Goal: Task Accomplishment & Management: Manage account settings

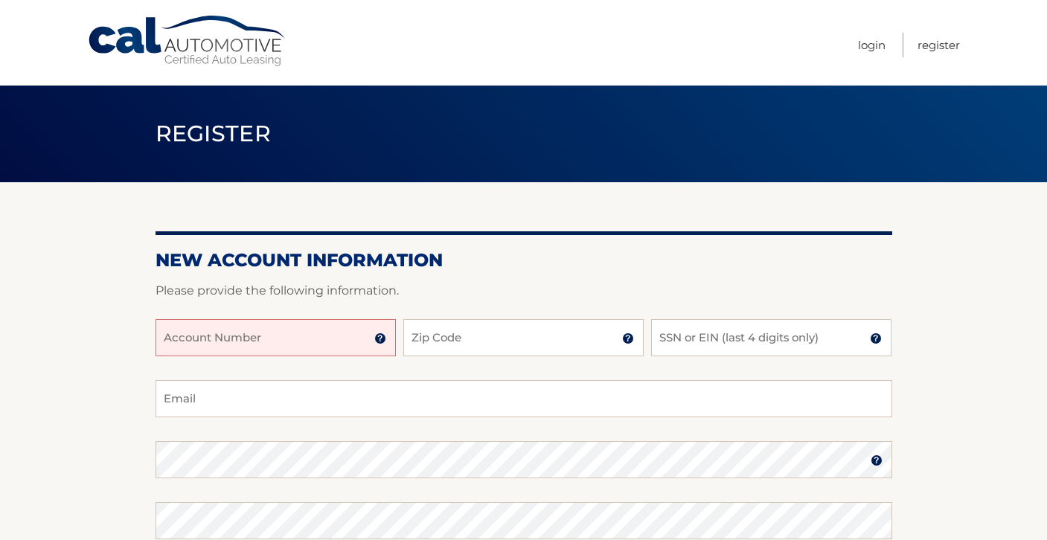
click at [283, 344] on input "Account Number" at bounding box center [275, 337] width 240 height 37
type input "44455968060"
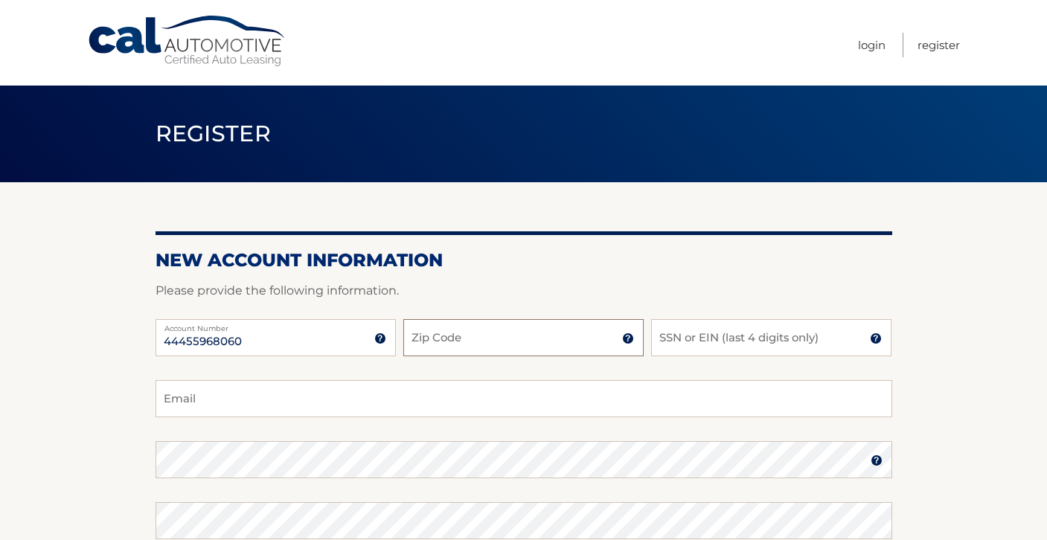
click at [444, 341] on input "Zip Code" at bounding box center [523, 337] width 240 height 37
type input "11570"
click at [698, 338] on input "SSN or EIN (last 4 digits only)" at bounding box center [771, 337] width 240 height 37
type input "2453"
click at [382, 388] on input "Email" at bounding box center [523, 398] width 736 height 37
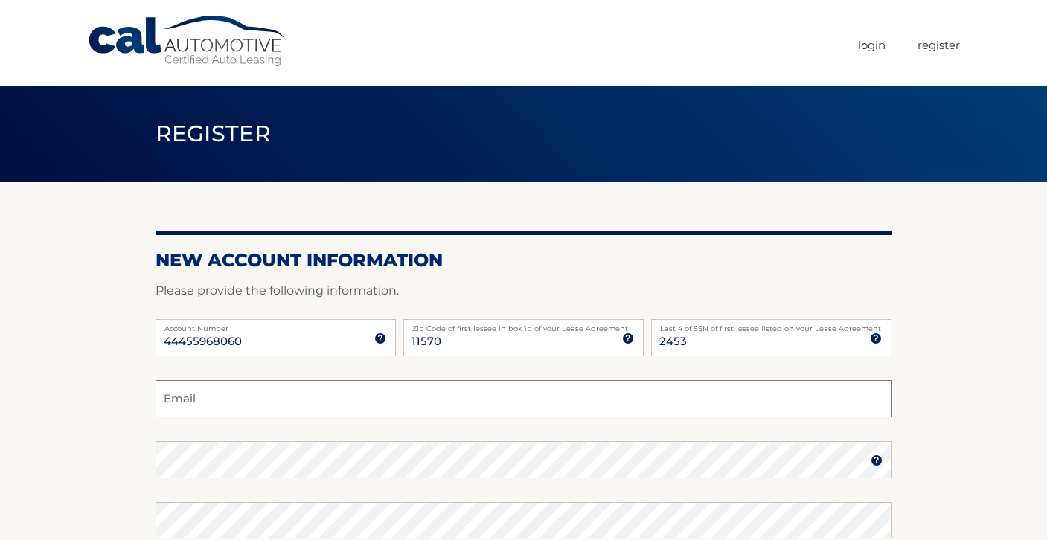
type input "jmcallister995@gmail.com"
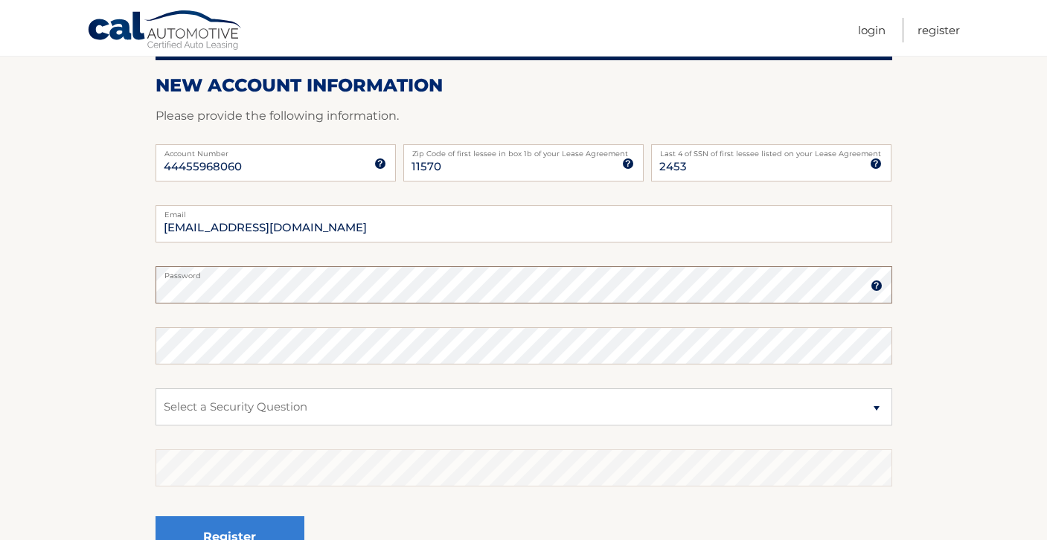
scroll to position [176, 0]
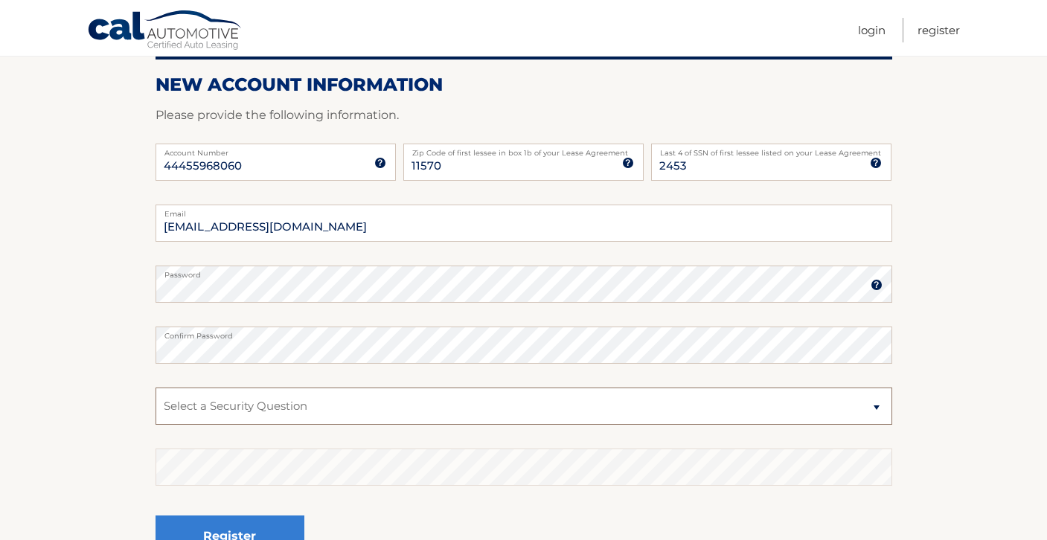
click at [234, 407] on select "Select a Security Question What was the name of your elementary school? What is…" at bounding box center [523, 406] width 736 height 37
select select "1"
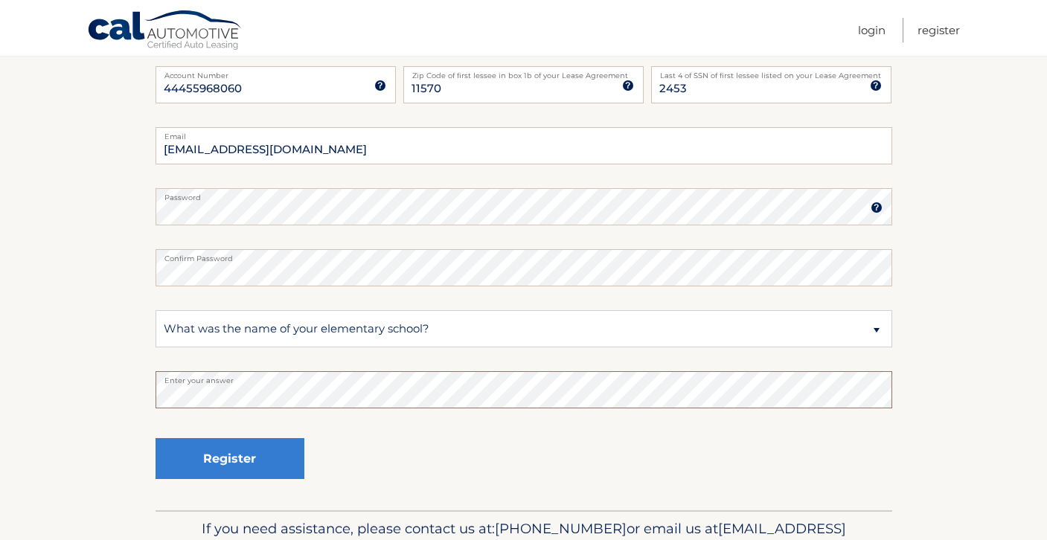
scroll to position [263, 0]
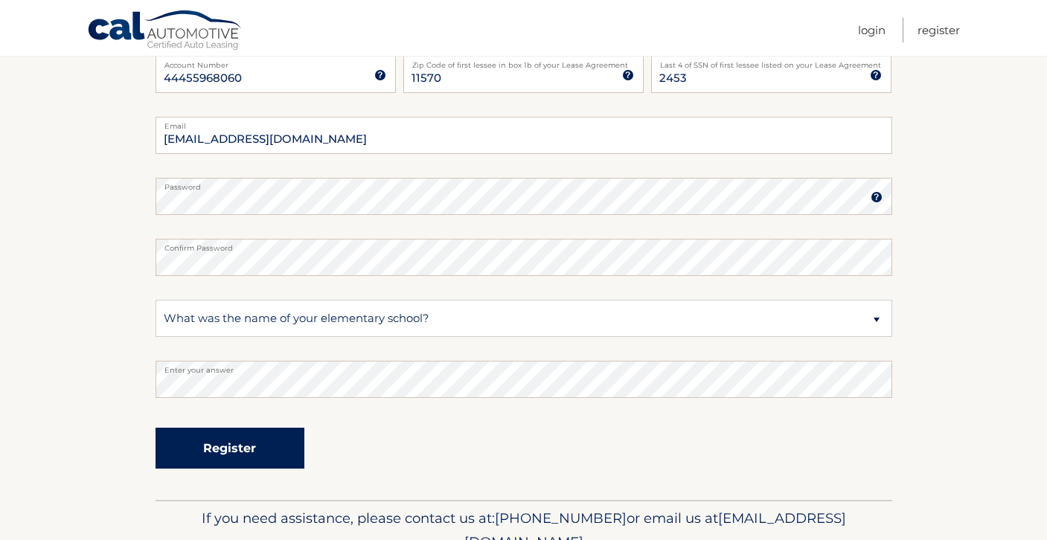
click at [238, 448] on button "Register" at bounding box center [229, 448] width 149 height 41
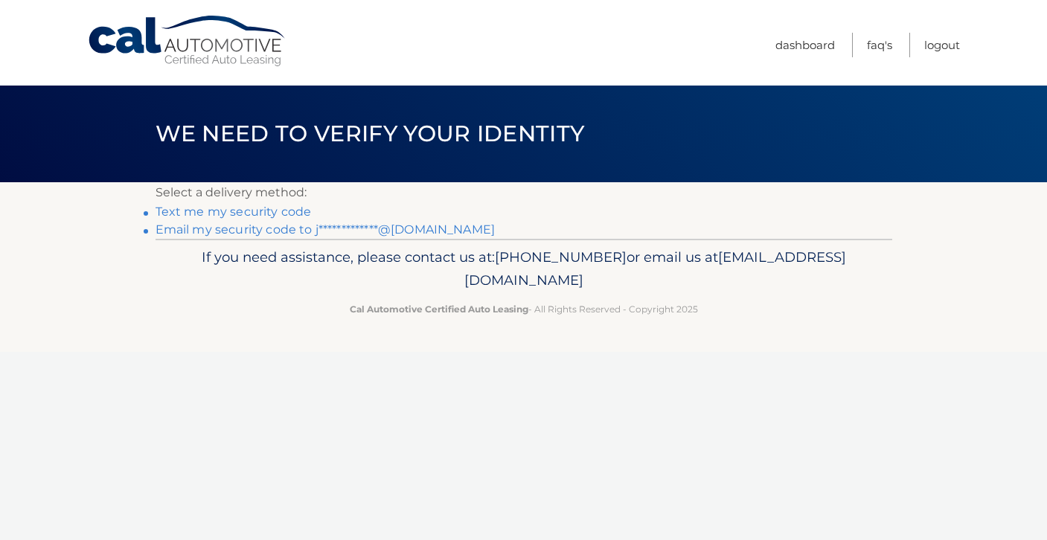
click at [274, 215] on link "Text me my security code" at bounding box center [233, 212] width 156 height 14
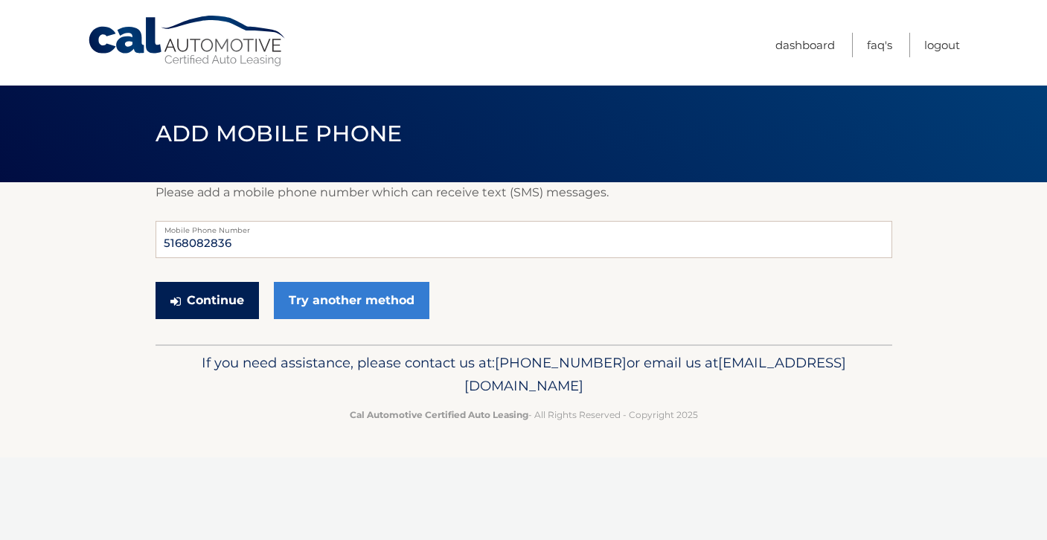
click at [232, 294] on button "Continue" at bounding box center [206, 300] width 103 height 37
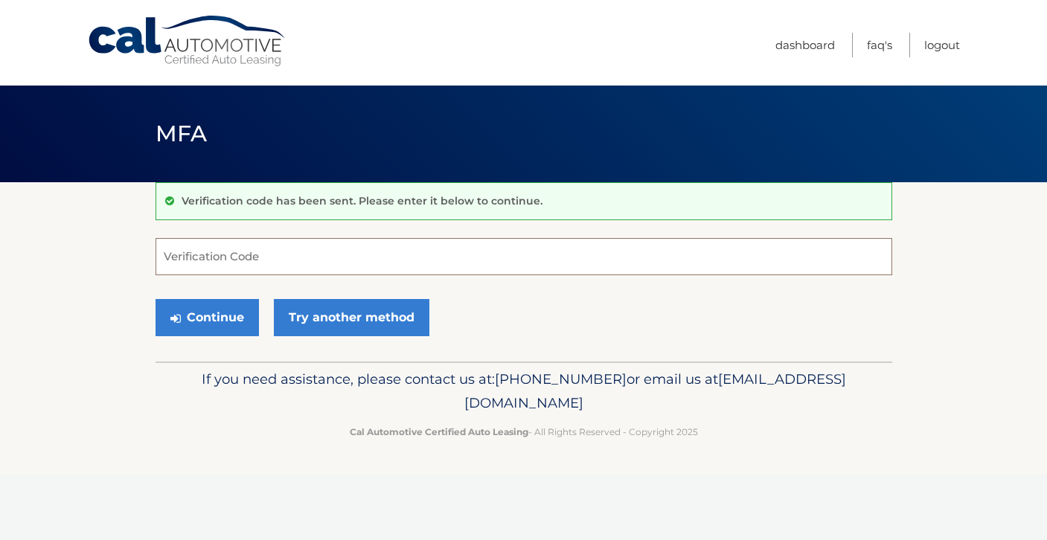
click at [241, 250] on input "Verification Code" at bounding box center [523, 256] width 736 height 37
type input "909500"
click at [190, 320] on button "Continue" at bounding box center [206, 317] width 103 height 37
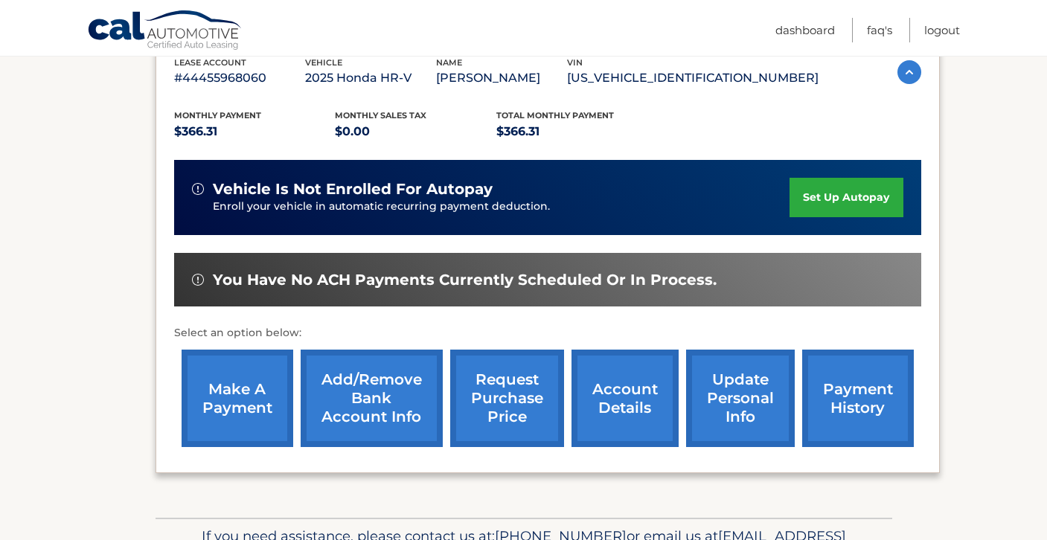
scroll to position [263, 0]
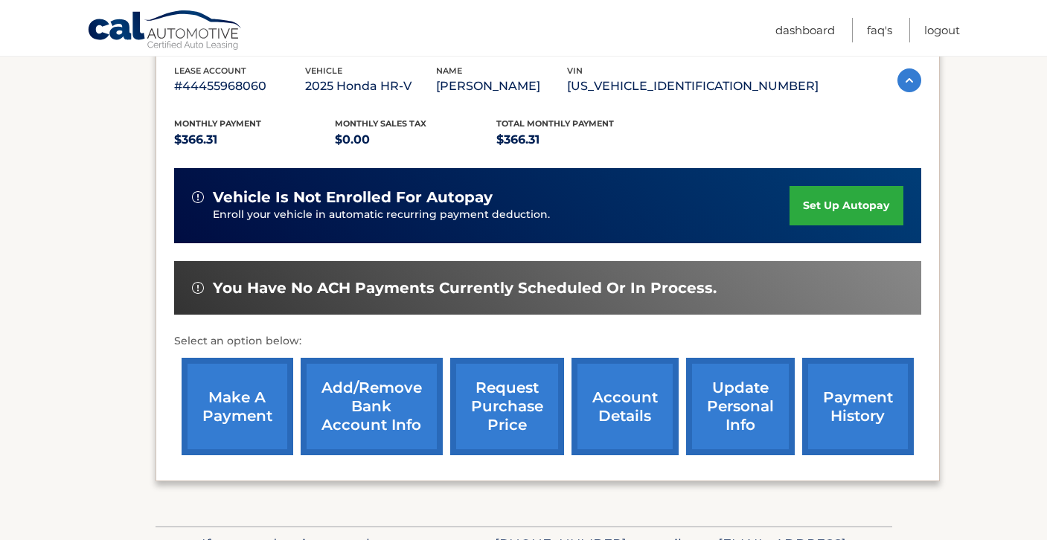
click at [881, 208] on link "set up autopay" at bounding box center [845, 205] width 113 height 39
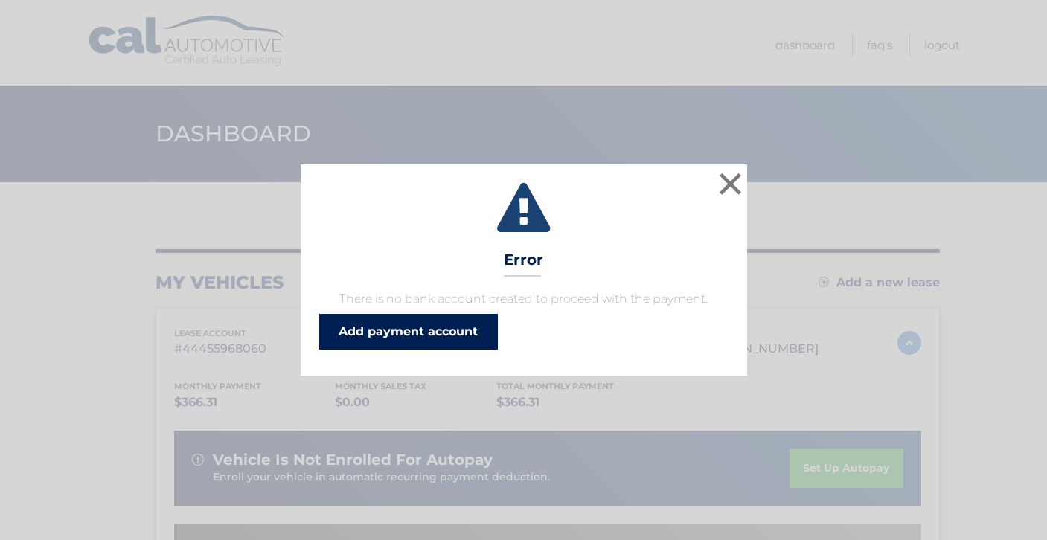
click at [385, 338] on link "Add payment account" at bounding box center [408, 332] width 179 height 36
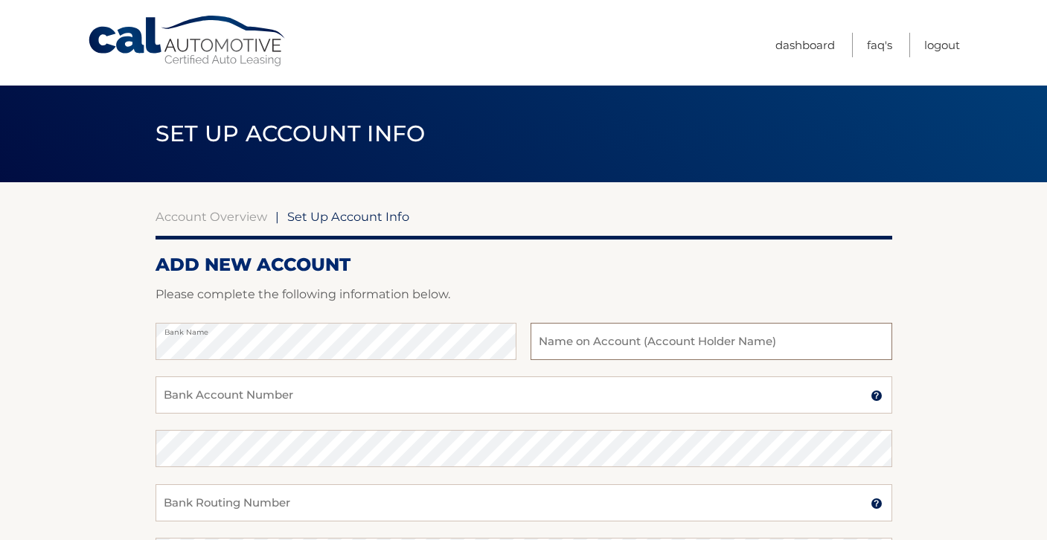
click at [663, 342] on input "text" at bounding box center [710, 341] width 361 height 37
type input "[PERSON_NAME]"
click at [410, 395] on input "Bank Account Number" at bounding box center [523, 394] width 736 height 37
type input "605103263"
click at [257, 495] on input "Bank Routing Number" at bounding box center [523, 502] width 736 height 37
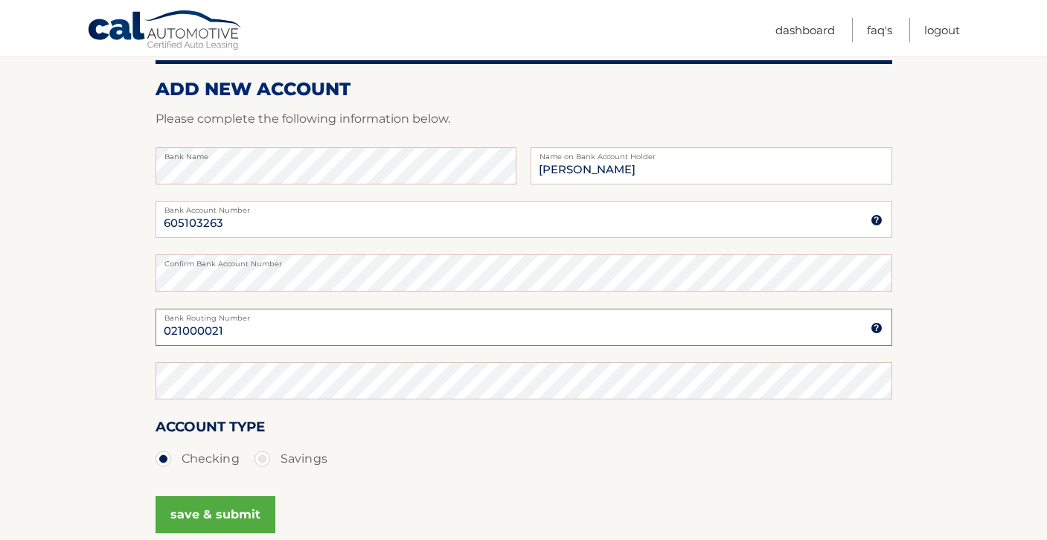
scroll to position [179, 0]
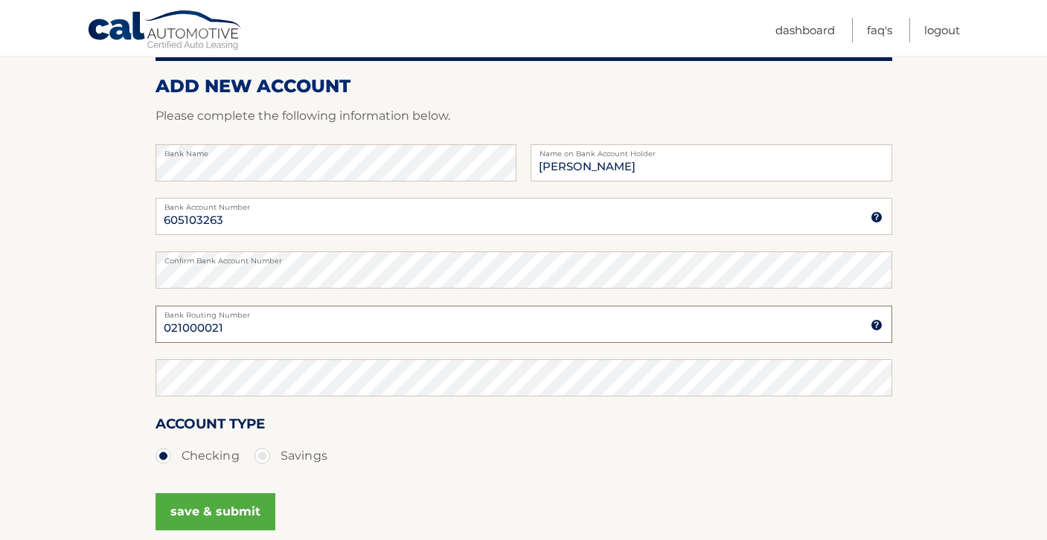
type input "021000021"
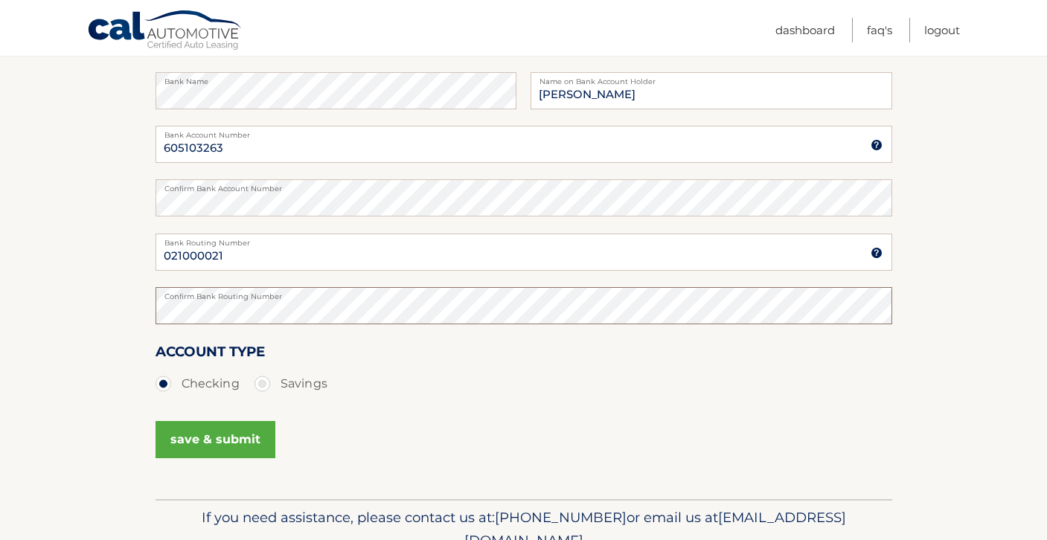
scroll to position [292, 0]
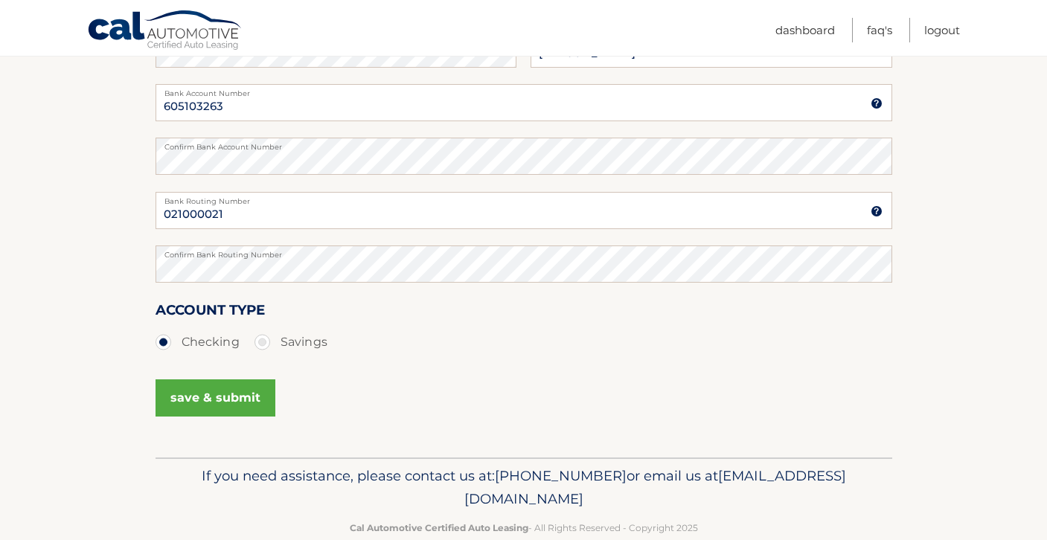
click at [246, 390] on button "save & submit" at bounding box center [215, 397] width 120 height 37
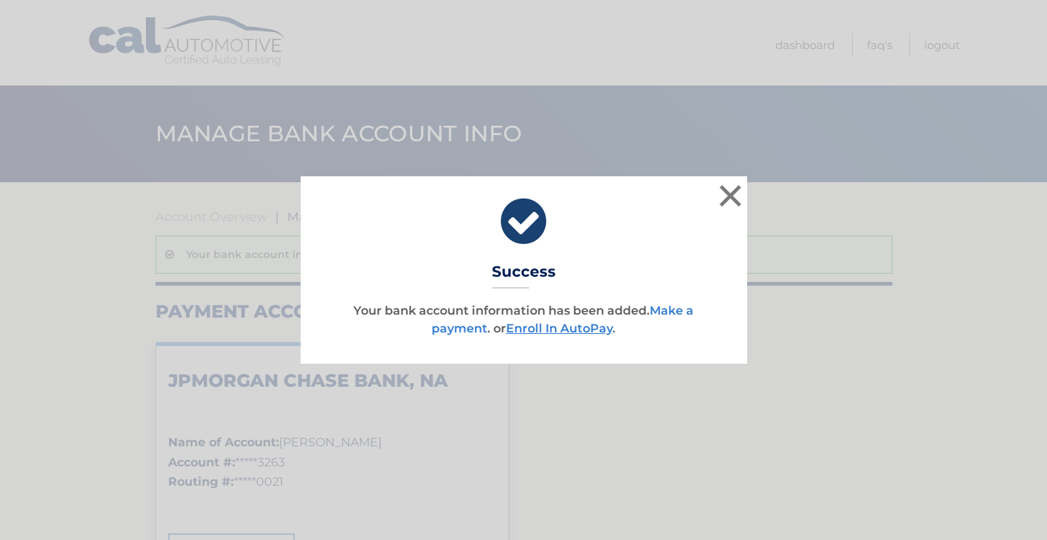
click at [681, 310] on link "Make a payment" at bounding box center [562, 319] width 262 height 32
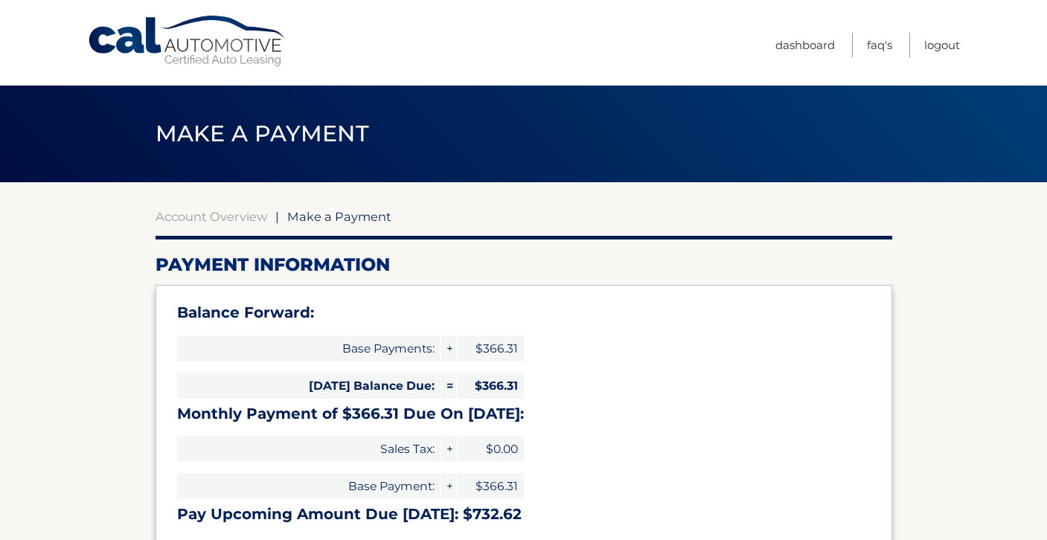
select select "OWE3NWQwNWYtZjkxMS00NDllLTlmMjAtMDNiYzA2ZmQwOWQ3"
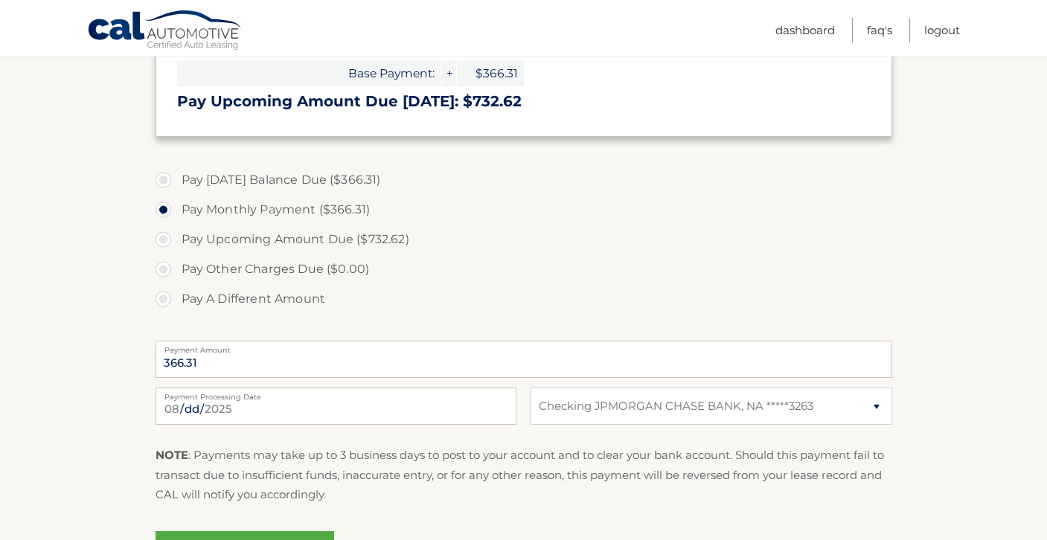
scroll to position [425, 0]
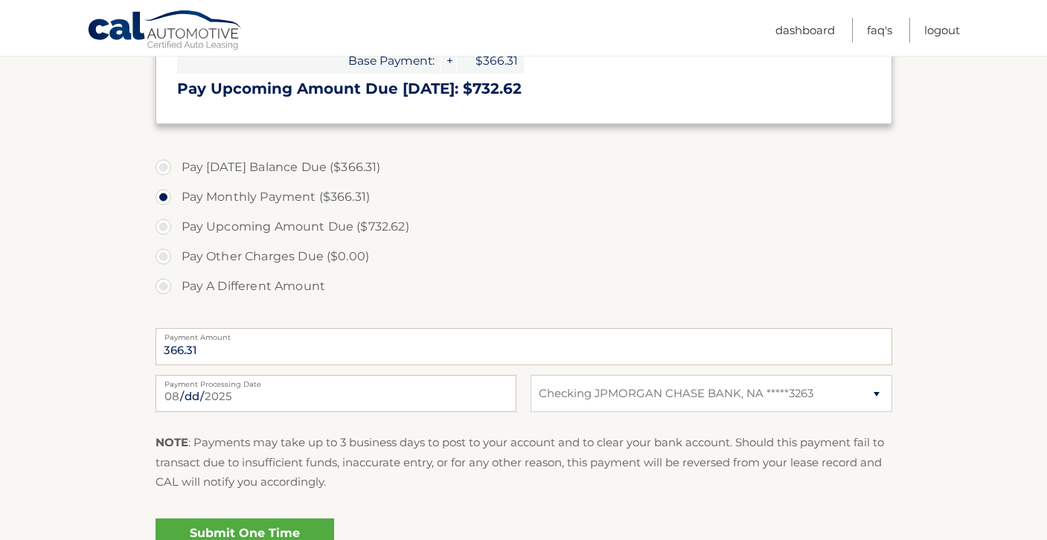
click at [298, 528] on link "Submit One Time Payment" at bounding box center [244, 542] width 179 height 48
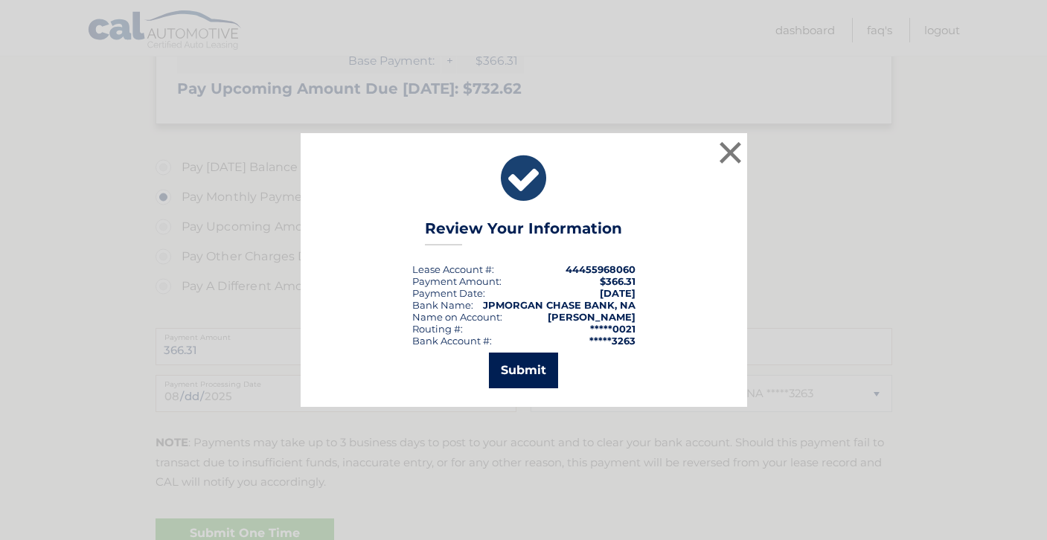
click at [518, 356] on button "Submit" at bounding box center [523, 371] width 69 height 36
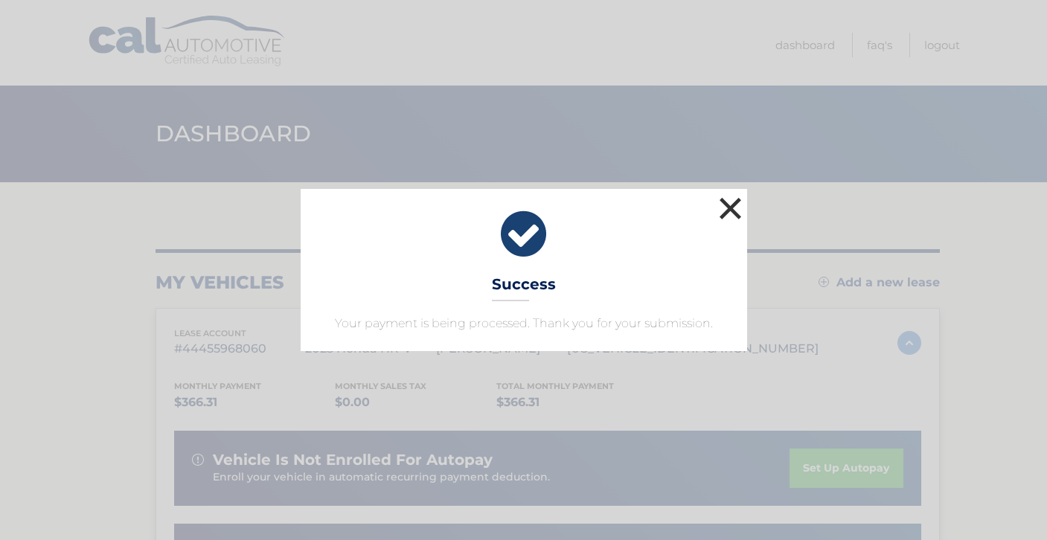
click at [733, 200] on button "×" at bounding box center [731, 208] width 30 height 30
